Goal: Task Accomplishment & Management: Use online tool/utility

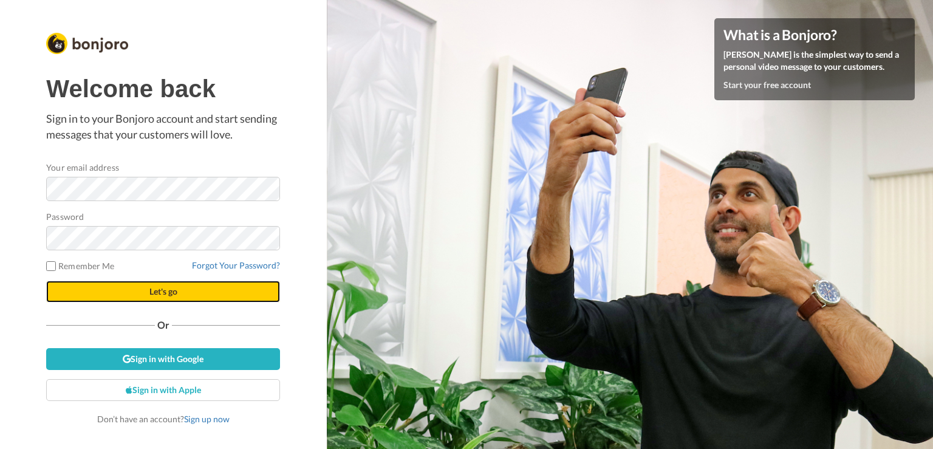
click at [149, 290] on span "Let's go" at bounding box center [163, 291] width 28 height 10
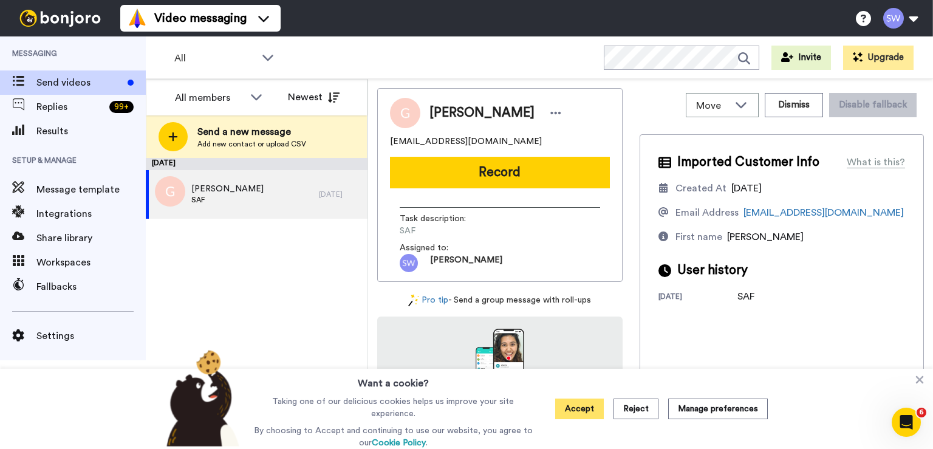
click at [574, 417] on button "Accept" at bounding box center [579, 408] width 49 height 21
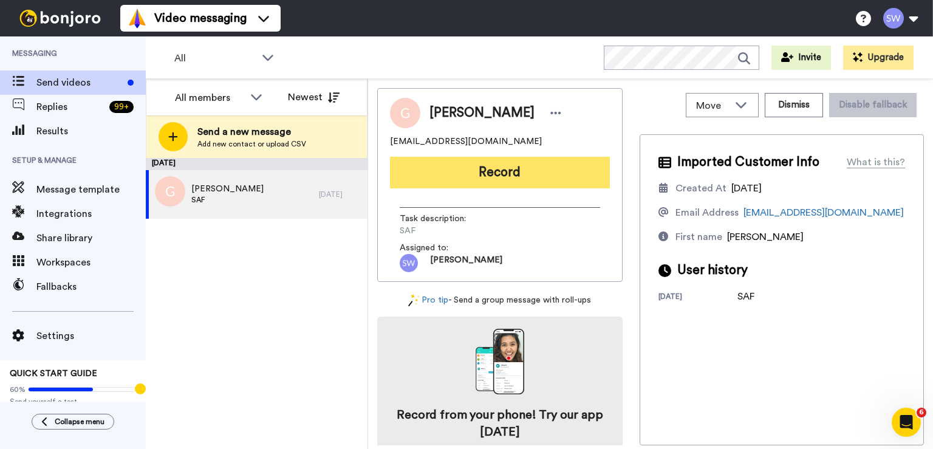
click at [499, 177] on button "Record" at bounding box center [500, 173] width 220 height 32
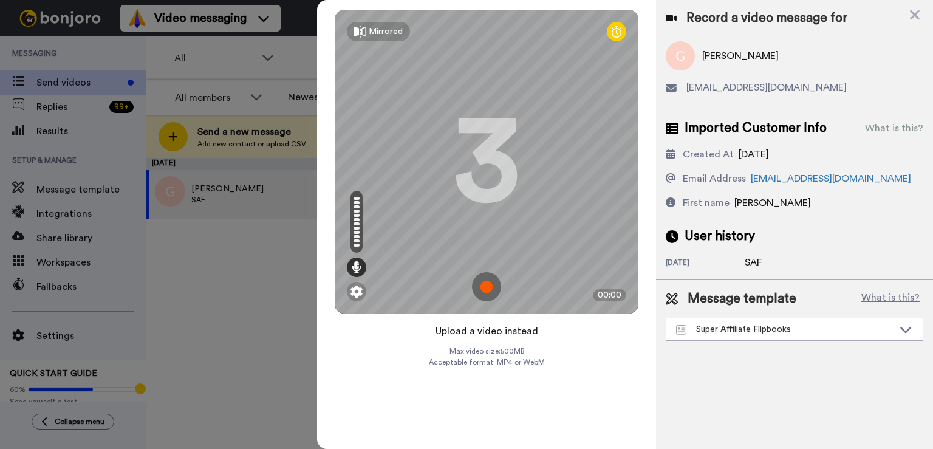
click at [494, 330] on button "Upload a video instead" at bounding box center [487, 331] width 110 height 16
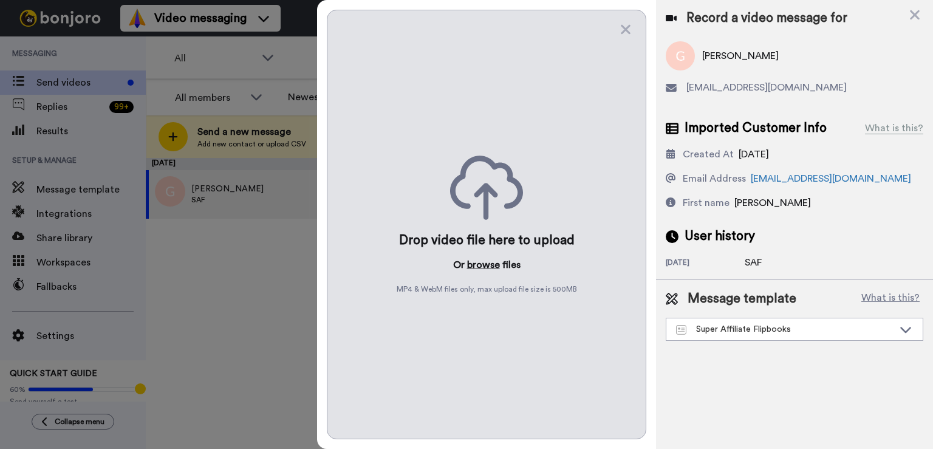
click at [487, 267] on button "browse" at bounding box center [483, 264] width 33 height 15
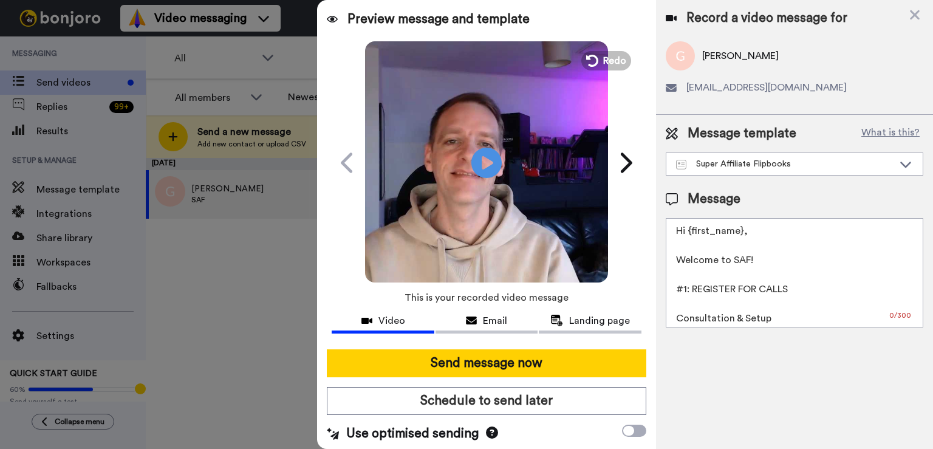
click at [492, 346] on div at bounding box center [487, 344] width 310 height 10
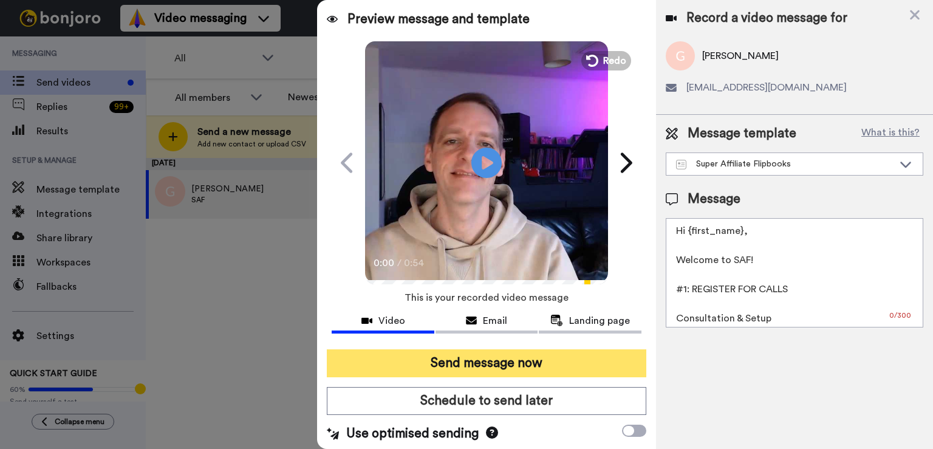
click at [494, 361] on button "Send message now" at bounding box center [486, 363] width 319 height 28
